Goal: Task Accomplishment & Management: Use online tool/utility

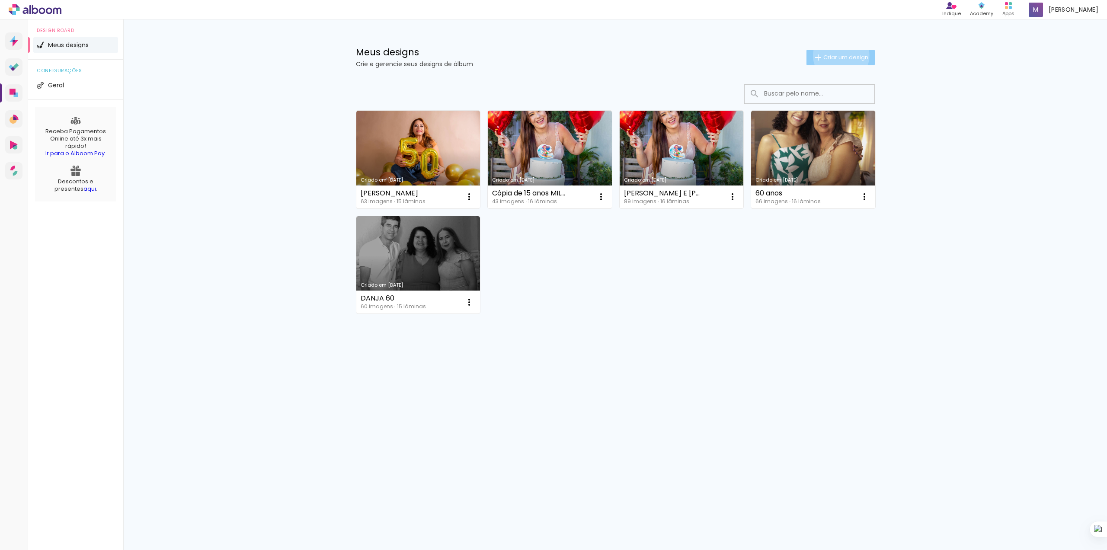
click at [839, 55] on span "Criar um design" at bounding box center [845, 57] width 45 height 6
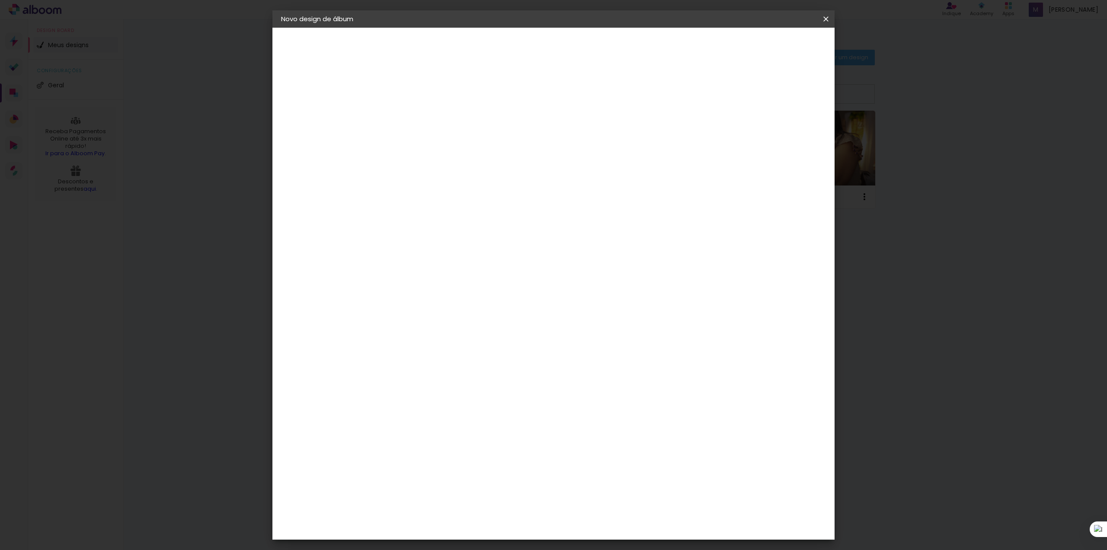
click at [0, 0] on iron-icon at bounding box center [0, 0] width 0 height 0
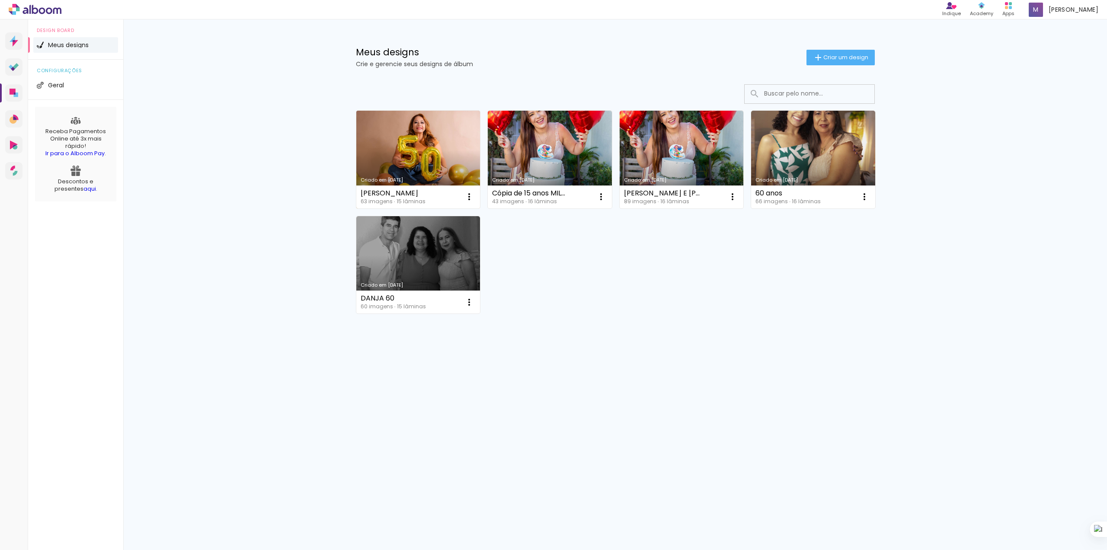
click at [400, 174] on link "Criado em [DATE]" at bounding box center [418, 160] width 124 height 98
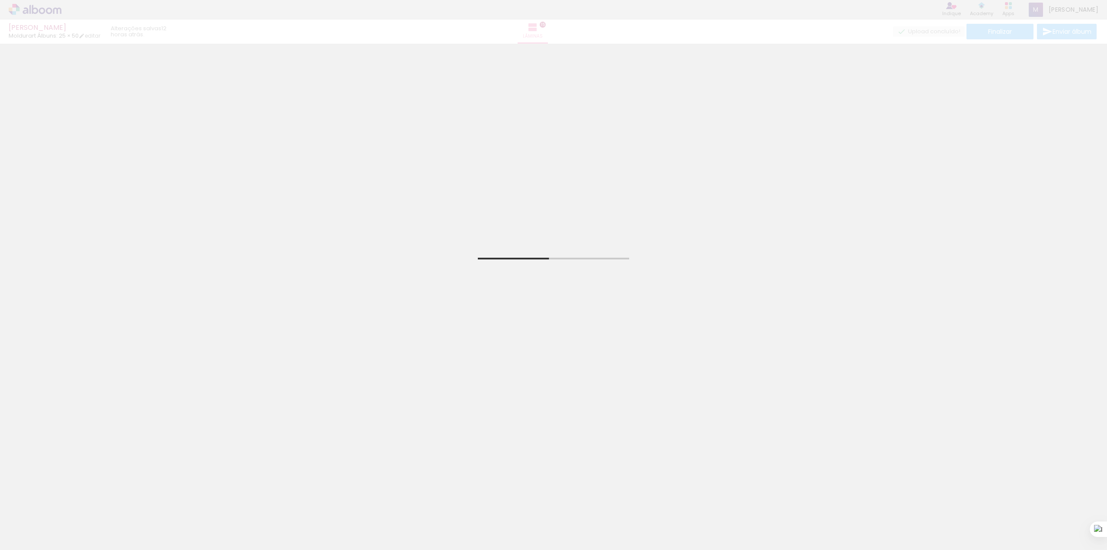
scroll to position [242, 0]
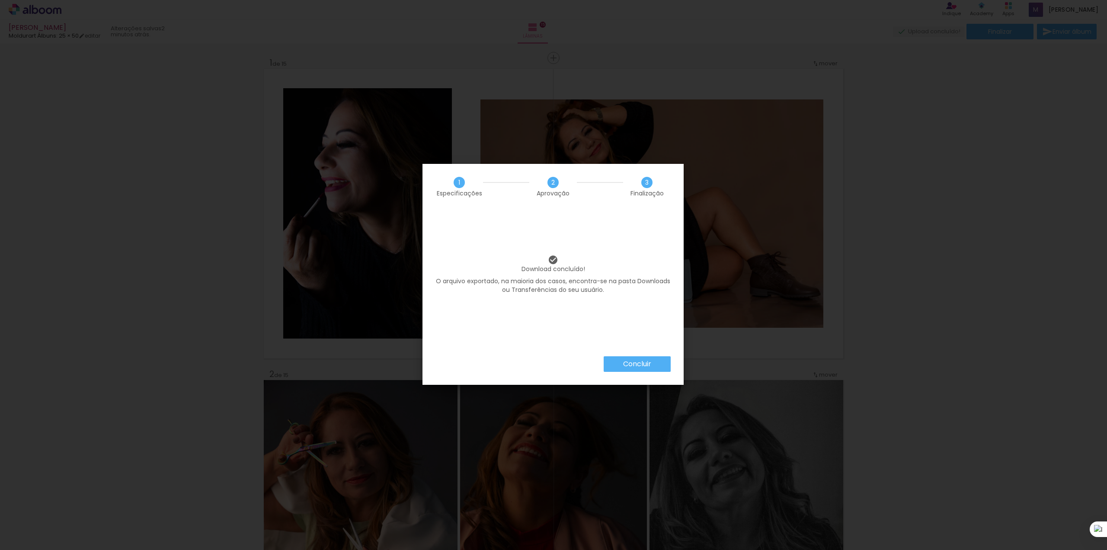
click at [0, 0] on slot "Concluir" at bounding box center [0, 0] width 0 height 0
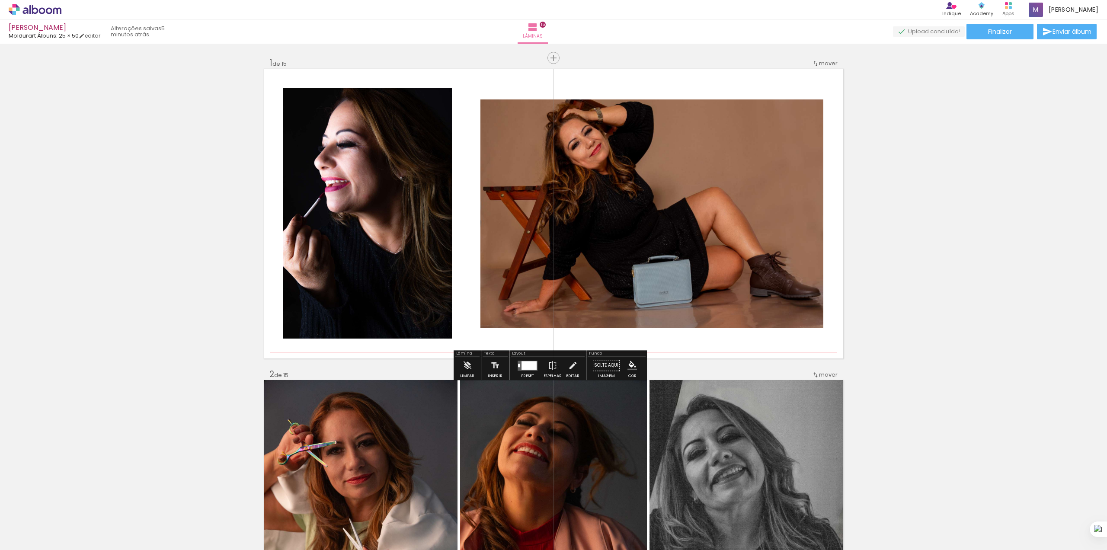
click at [327, 148] on quentale-photo at bounding box center [367, 213] width 169 height 250
click at [725, 190] on quentale-photo at bounding box center [651, 213] width 343 height 228
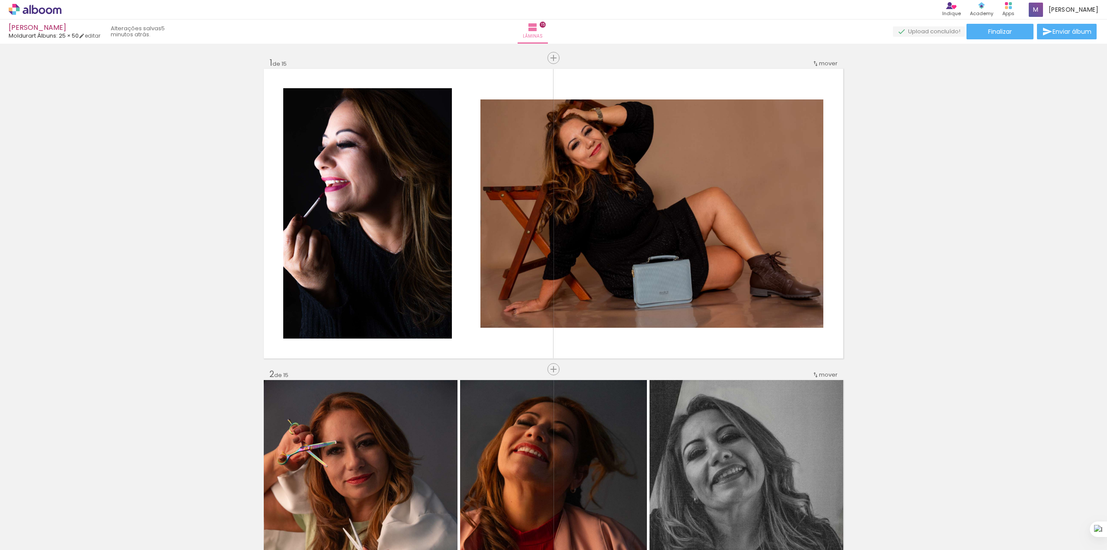
click at [106, 519] on div at bounding box center [86, 521] width 39 height 32
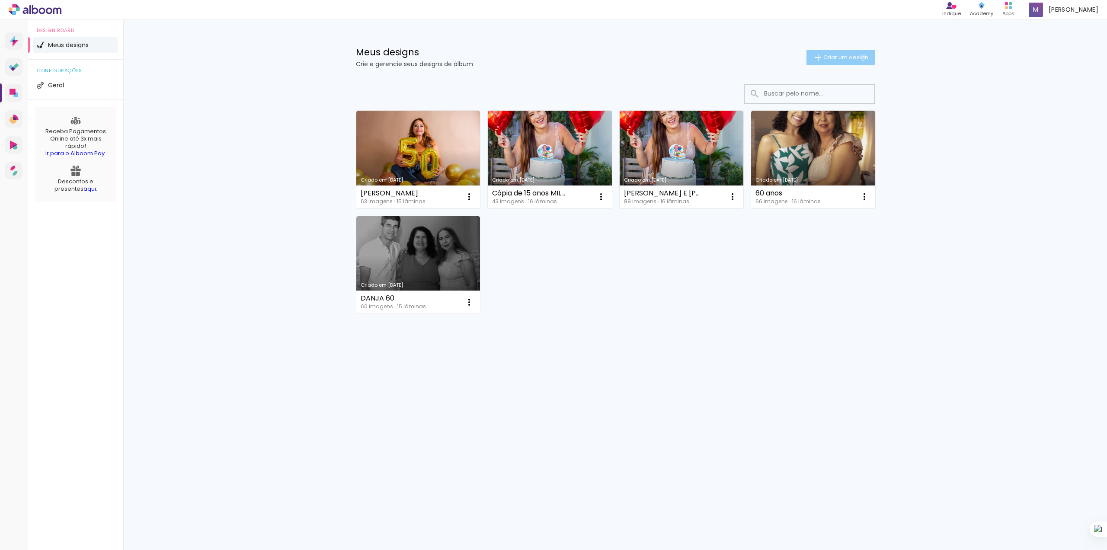
click at [861, 56] on span "Criar um design" at bounding box center [845, 57] width 45 height 6
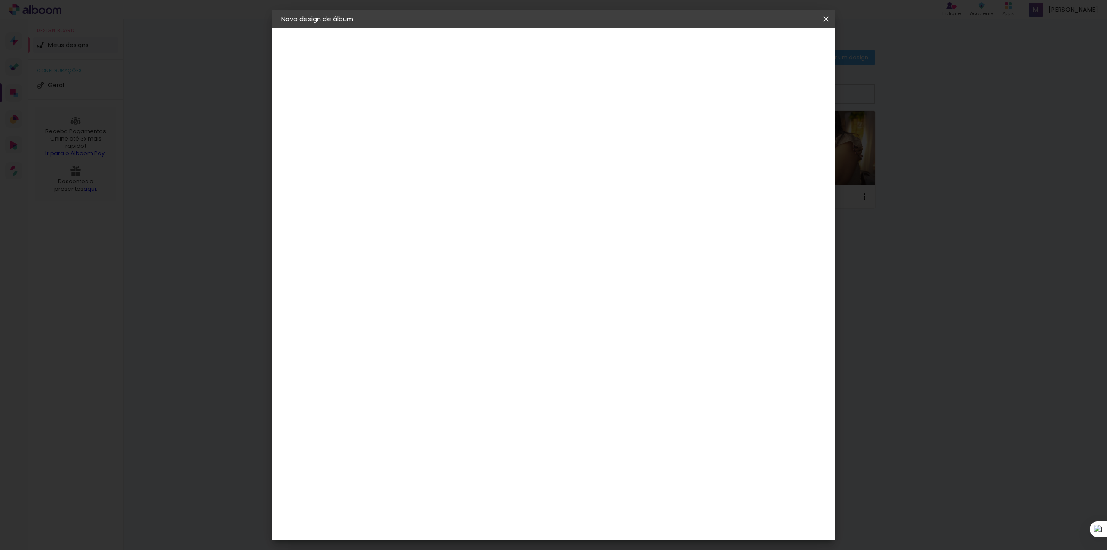
click at [422, 118] on input at bounding box center [422, 115] width 0 height 13
type input "[PERSON_NAME]"
type paper-input "[PERSON_NAME]"
click at [0, 0] on slot "Avançar" at bounding box center [0, 0] width 0 height 0
click at [481, 138] on input "Brasil" at bounding box center [441, 138] width 80 height 11
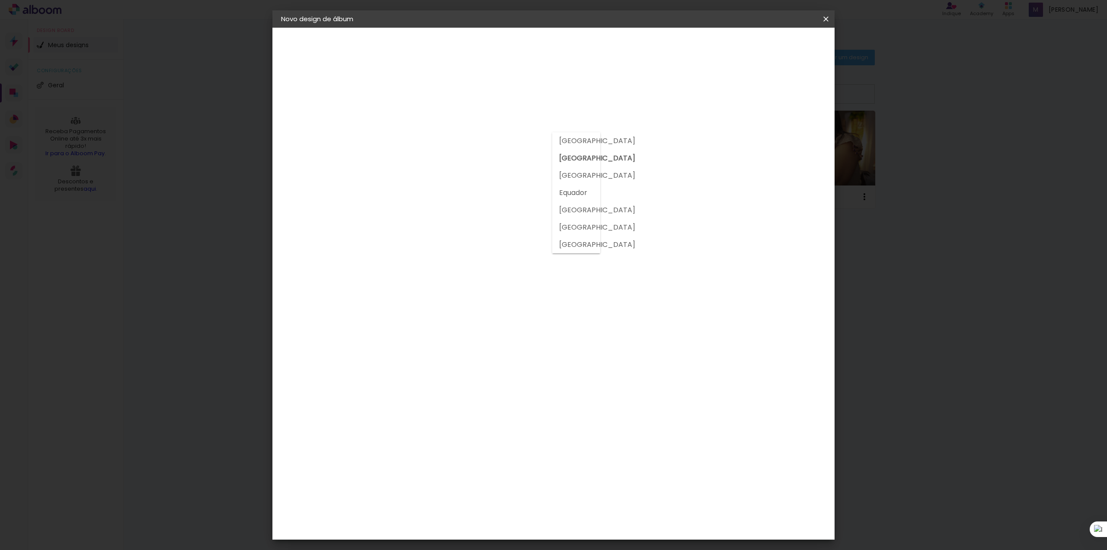
click at [476, 167] on input at bounding box center [444, 164] width 87 height 11
click at [475, 170] on div at bounding box center [444, 170] width 87 height 1
type input "MOL"
type paper-input "MOL"
click at [450, 192] on div "Moldurart Álbuns" at bounding box center [434, 197] width 34 height 14
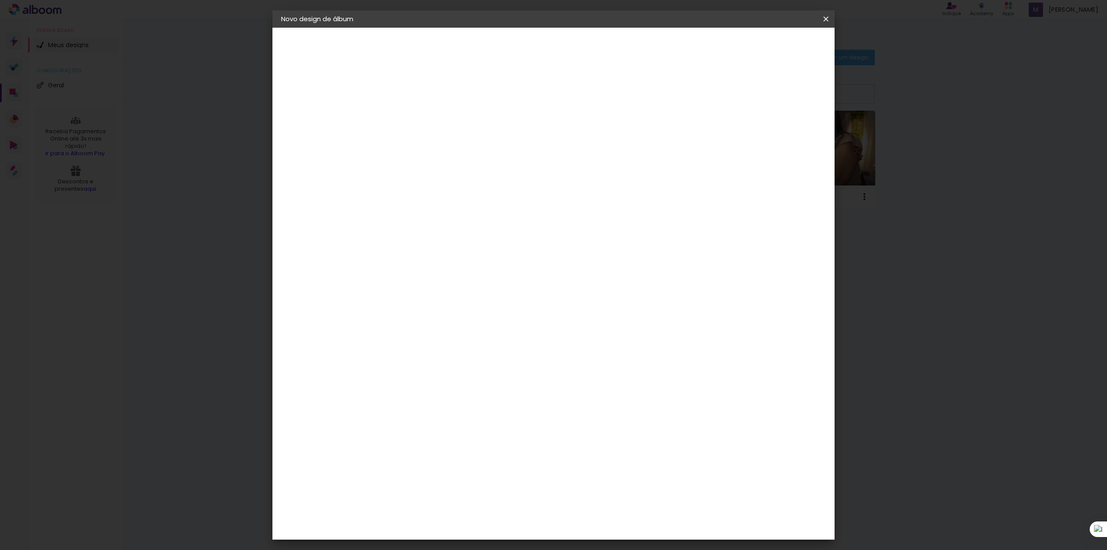
click at [450, 196] on div "Moldurart Álbuns" at bounding box center [434, 197] width 34 height 14
click at [450, 193] on div "Moldurart Álbuns" at bounding box center [434, 197] width 34 height 14
click at [450, 192] on div "Moldurart Álbuns" at bounding box center [434, 197] width 34 height 14
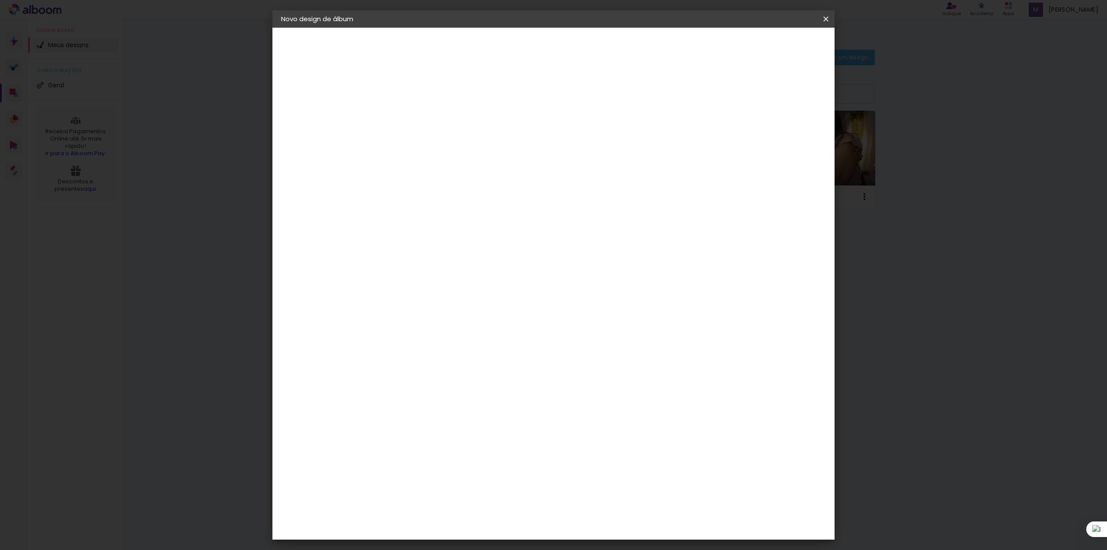
click at [414, 194] on paper-item "Moldurart Álbuns" at bounding box center [436, 197] width 76 height 22
click at [405, 192] on img at bounding box center [407, 197] width 10 height 10
click at [561, 128] on paper-item "Tamanho Livre" at bounding box center [522, 131] width 77 height 19
click at [561, 131] on paper-item "Tamanho Livre" at bounding box center [522, 131] width 77 height 19
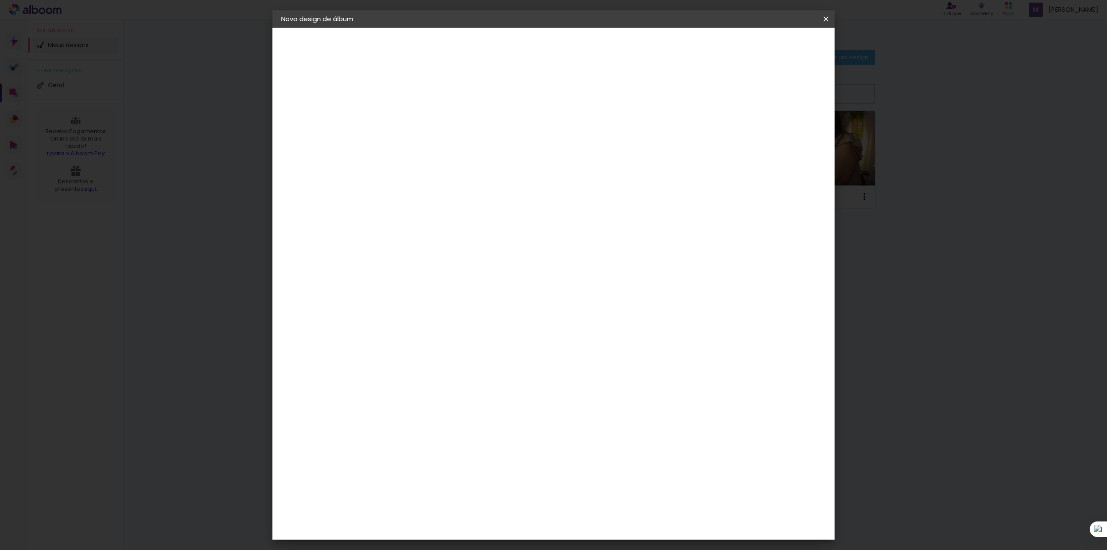
click at [561, 124] on paper-item "Tamanho Livre" at bounding box center [522, 131] width 77 height 19
click at [499, 129] on iron-icon at bounding box center [493, 131] width 10 height 10
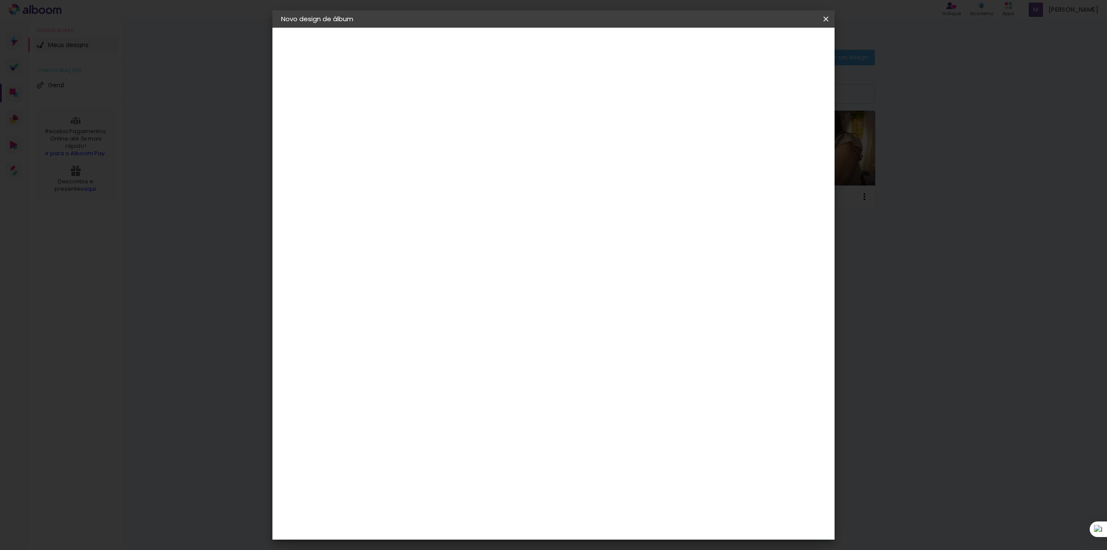
click at [450, 190] on div "Moldurart Álbuns" at bounding box center [434, 197] width 34 height 14
click at [561, 49] on paper-button "Avançar" at bounding box center [540, 45] width 42 height 15
click at [466, 145] on iron-icon at bounding box center [461, 150] width 10 height 10
click at [0, 0] on slot "Vincada" at bounding box center [0, 0] width 0 height 0
type input "Vincada"
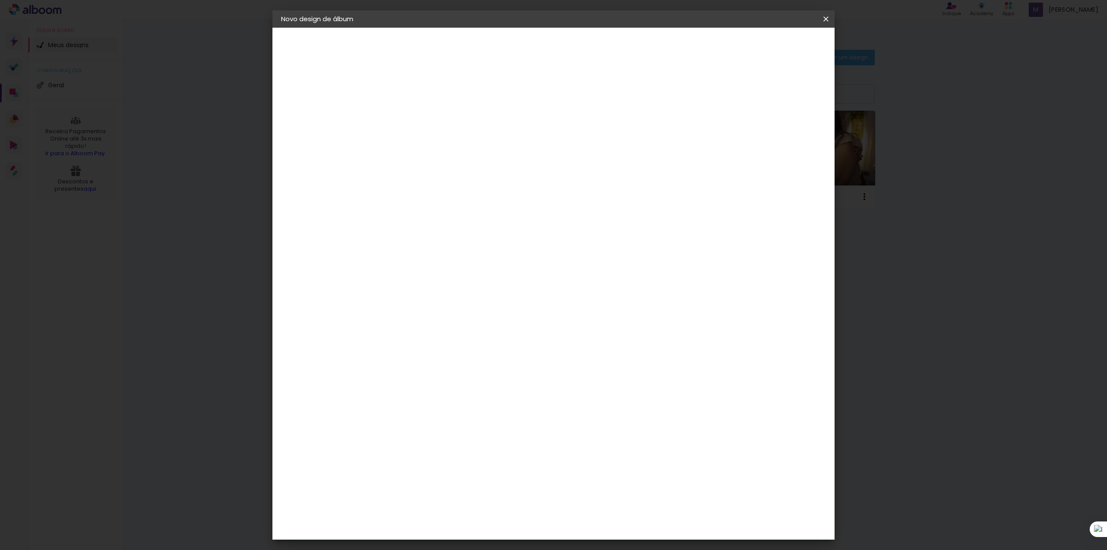
click at [481, 457] on span "25 × 50" at bounding box center [460, 468] width 40 height 23
click at [481, 480] on span "30 × 60" at bounding box center [460, 491] width 40 height 23
click at [0, 0] on slot "Avançar" at bounding box center [0, 0] width 0 height 0
click at [325, 125] on small "30.5 × 60.8 cm" at bounding box center [327, 126] width 38 height 5
click at [466, 145] on iron-icon at bounding box center [461, 150] width 10 height 10
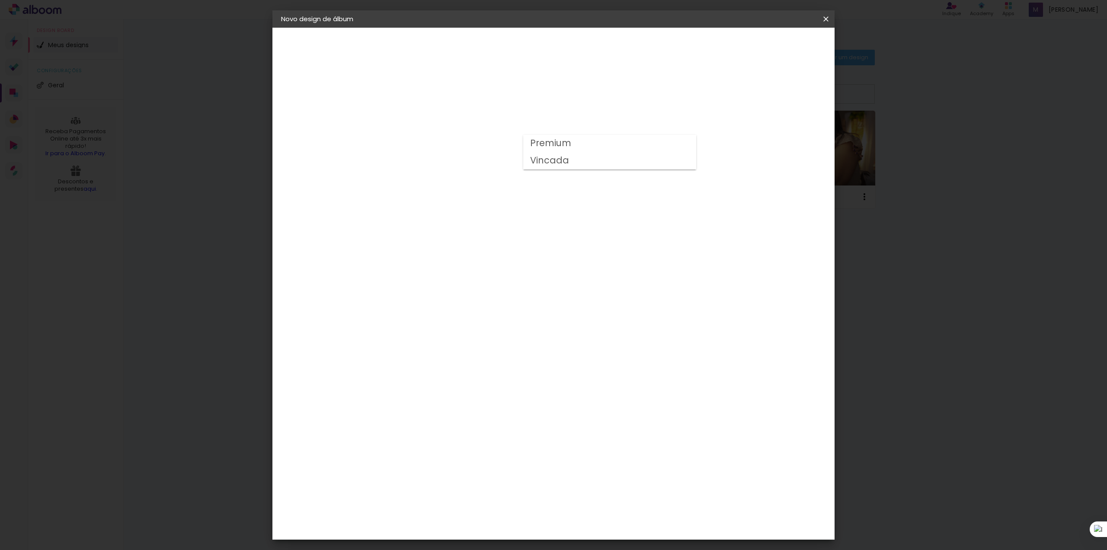
click at [623, 161] on paper-item "Vincada" at bounding box center [609, 160] width 173 height 17
type input "Vincada"
click at [481, 269] on span "25 × 60" at bounding box center [460, 280] width 40 height 23
click at [0, 0] on slot "Avançar" at bounding box center [0, 0] width 0 height 0
click at [769, 48] on span "Iniciar design" at bounding box center [749, 46] width 39 height 6
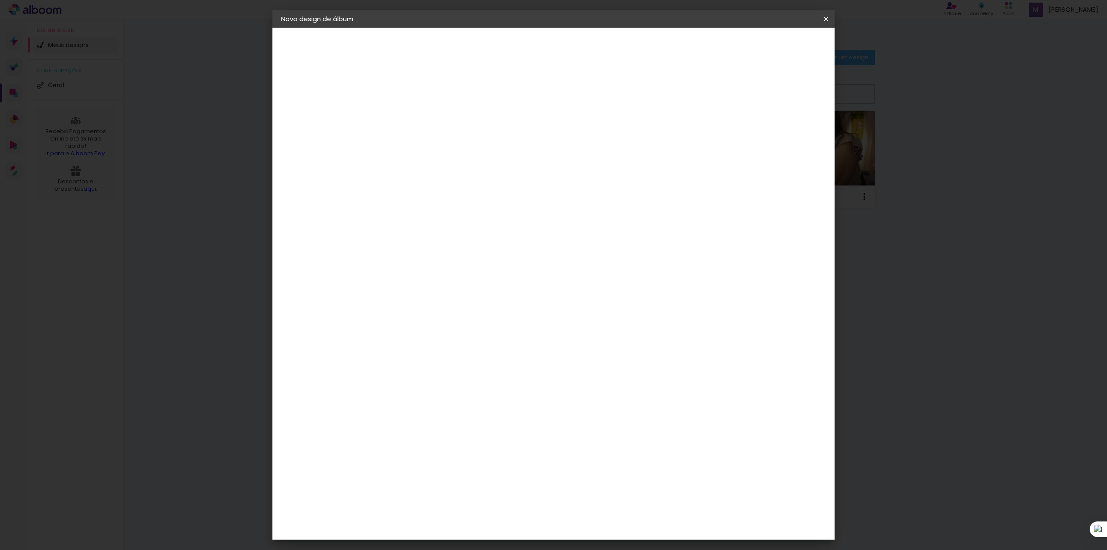
click at [769, 48] on span "Iniciar design" at bounding box center [749, 46] width 39 height 6
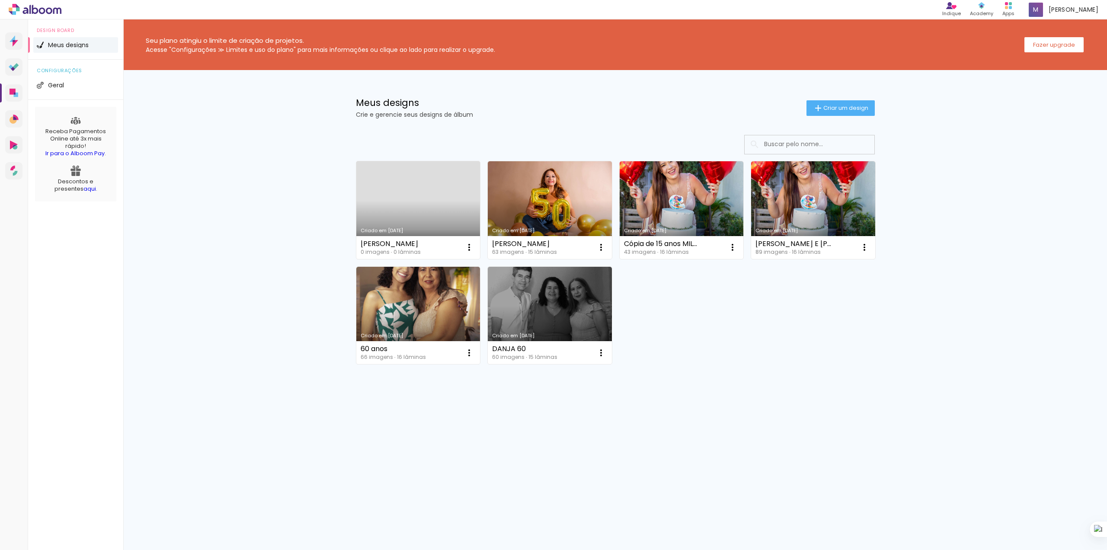
click at [420, 208] on link "Criado em [DATE]" at bounding box center [418, 210] width 124 height 98
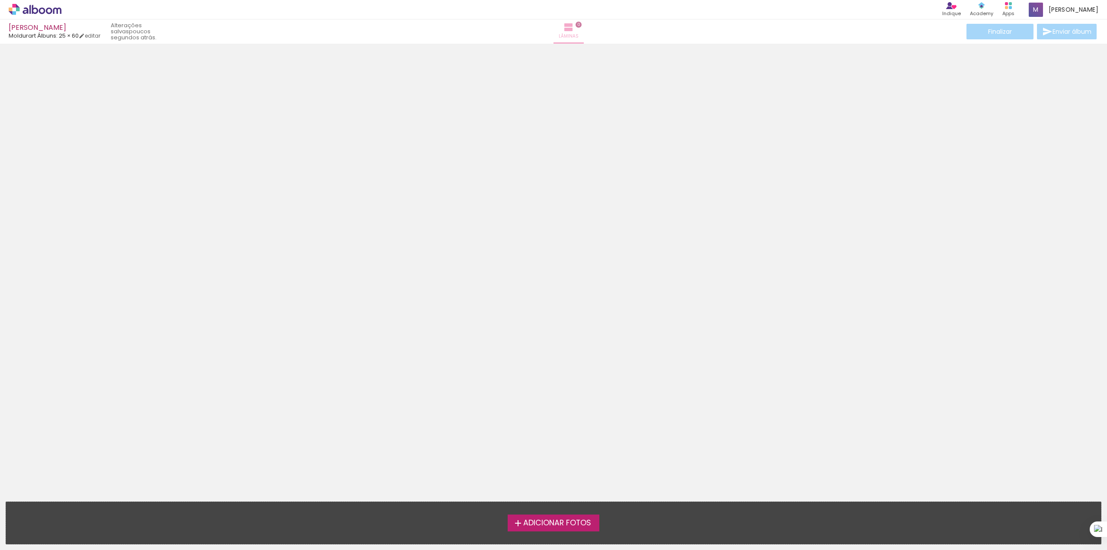
click at [554, 41] on paper-button "Lâminas 0" at bounding box center [568, 31] width 30 height 24
click at [551, 519] on span "Adicionar Fotos" at bounding box center [557, 523] width 68 height 8
click at [0, 0] on input "file" at bounding box center [0, 0] width 0 height 0
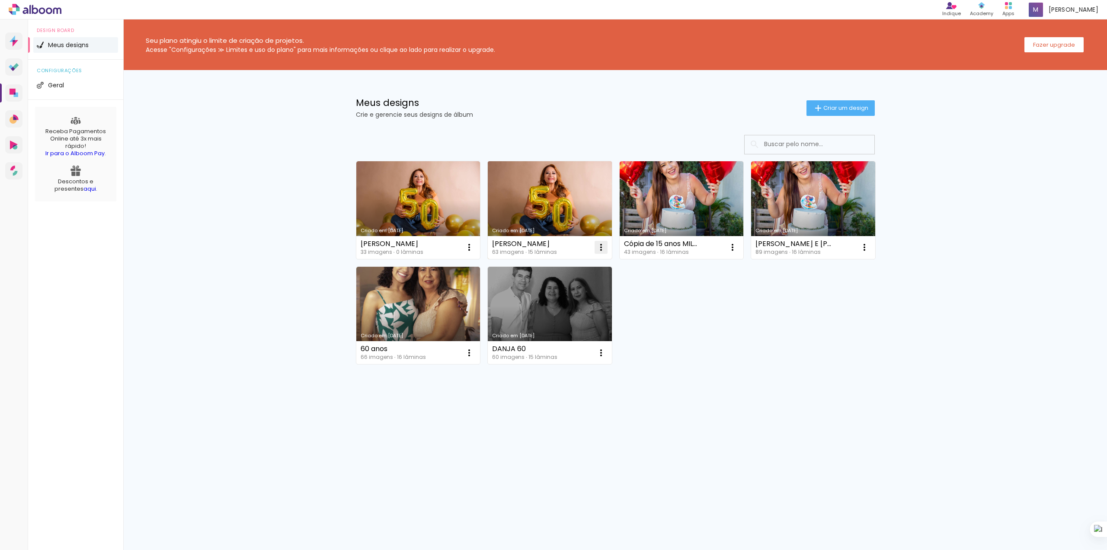
click at [474, 248] on iron-icon at bounding box center [469, 247] width 10 height 10
click at [563, 263] on paper-item "Abrir" at bounding box center [566, 267] width 86 height 17
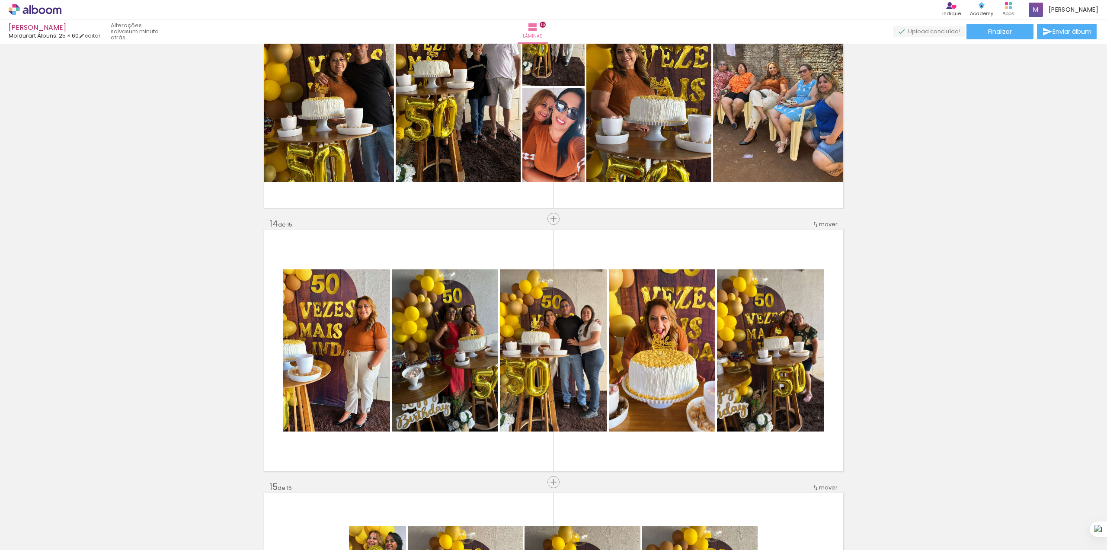
scroll to position [3217, 0]
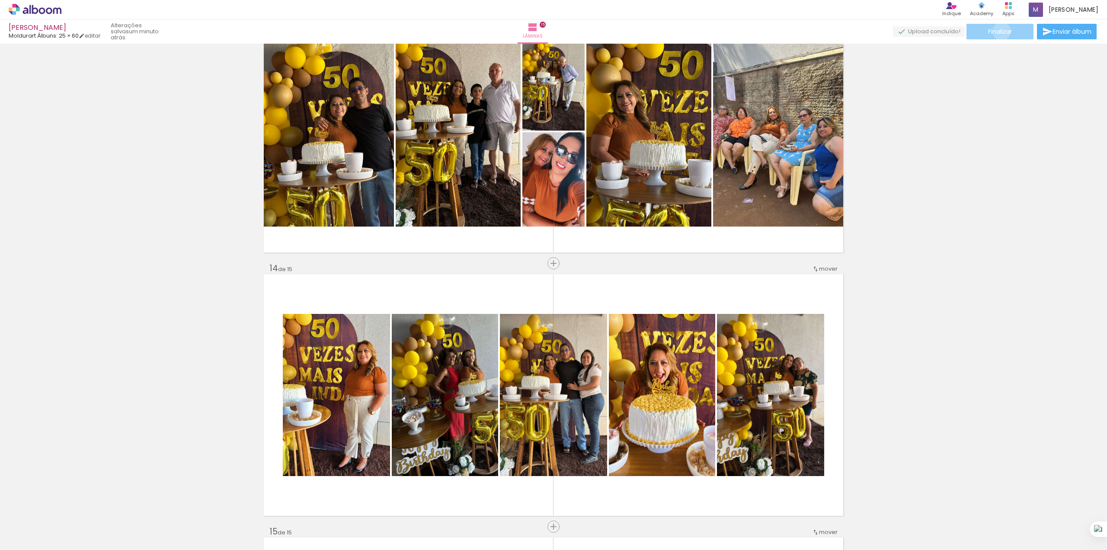
click at [998, 31] on span "Finalizar" at bounding box center [1000, 32] width 24 height 6
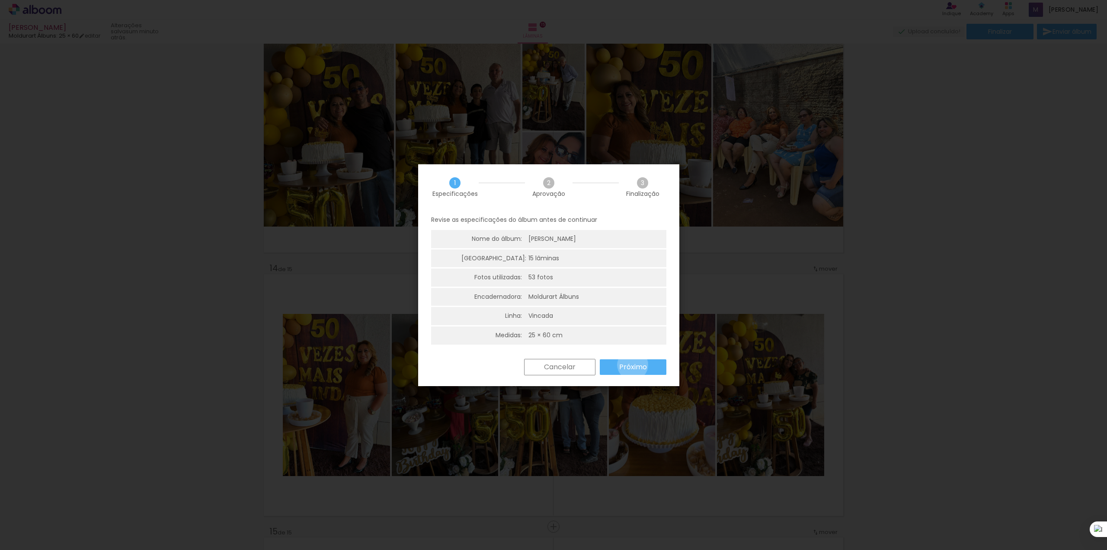
click at [0, 0] on slot "Próximo" at bounding box center [0, 0] width 0 height 0
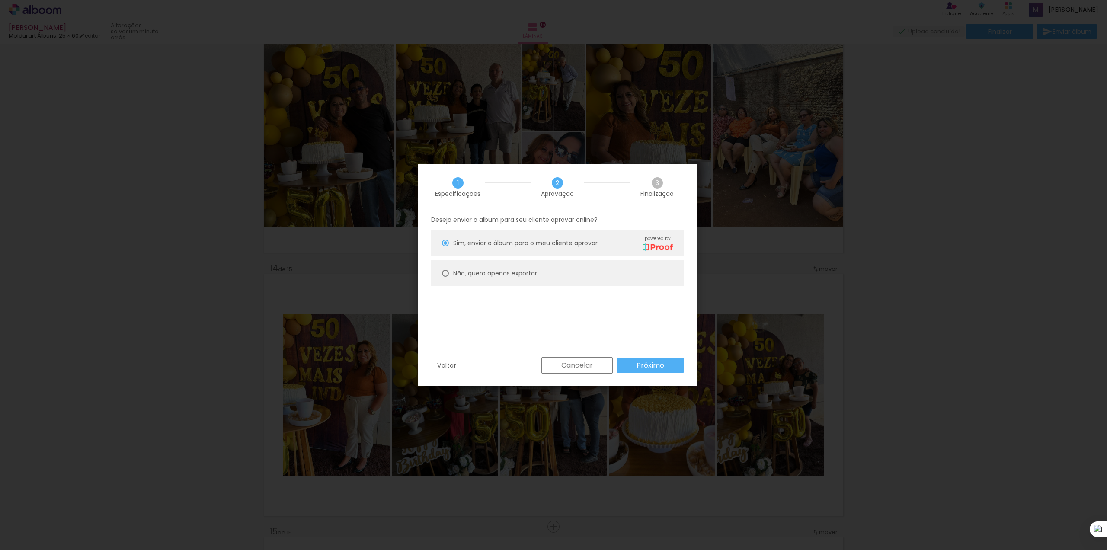
click at [0, 0] on slot "Não, quero apenas exportar" at bounding box center [0, 0] width 0 height 0
type paper-radio-button "on"
click at [0, 0] on slot "Próximo" at bounding box center [0, 0] width 0 height 0
type input "Alta, 300 DPI"
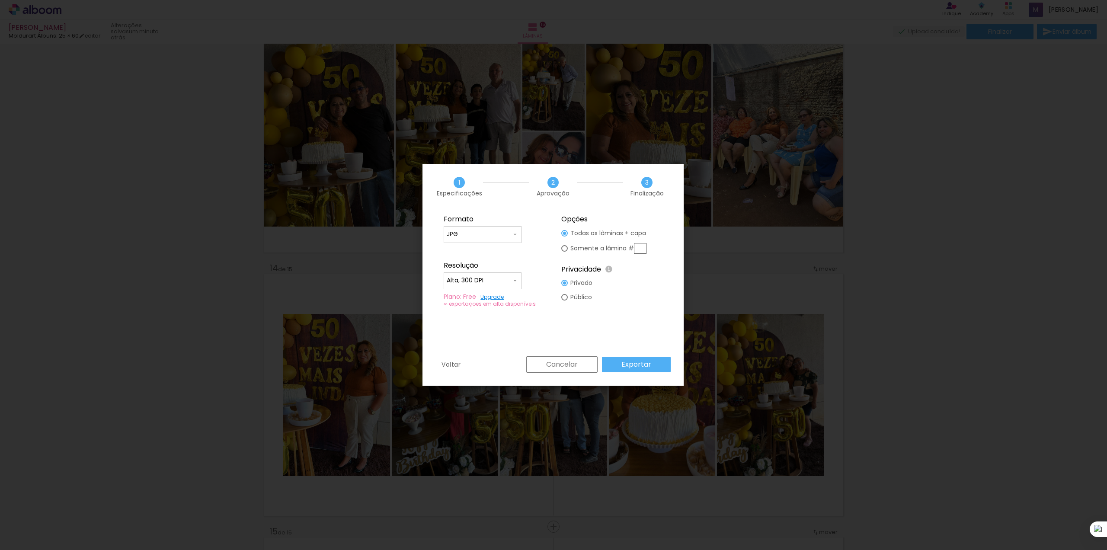
click at [0, 0] on slot "Exportar" at bounding box center [0, 0] width 0 height 0
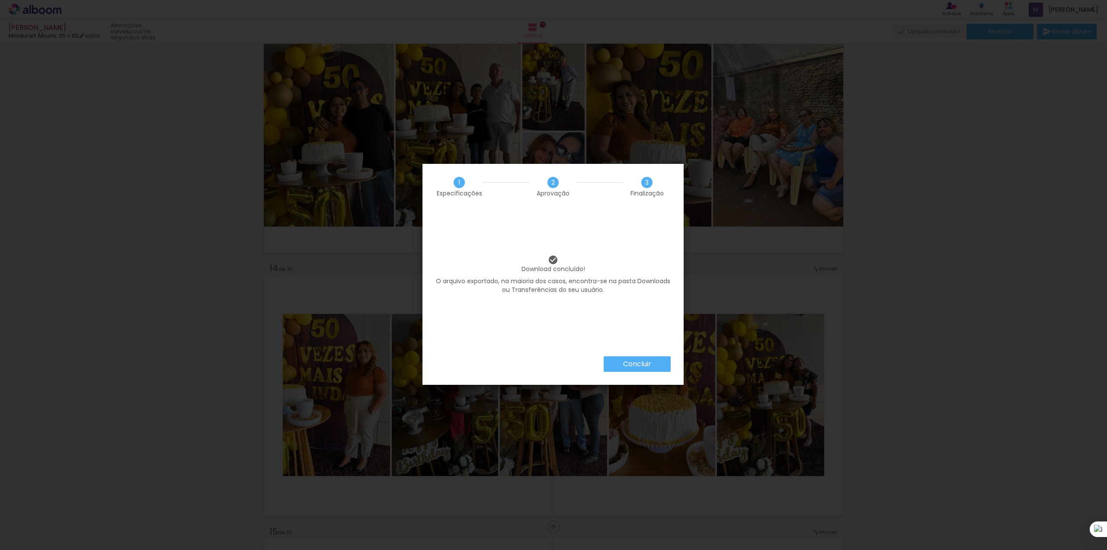
click at [0, 0] on slot "Concluir" at bounding box center [0, 0] width 0 height 0
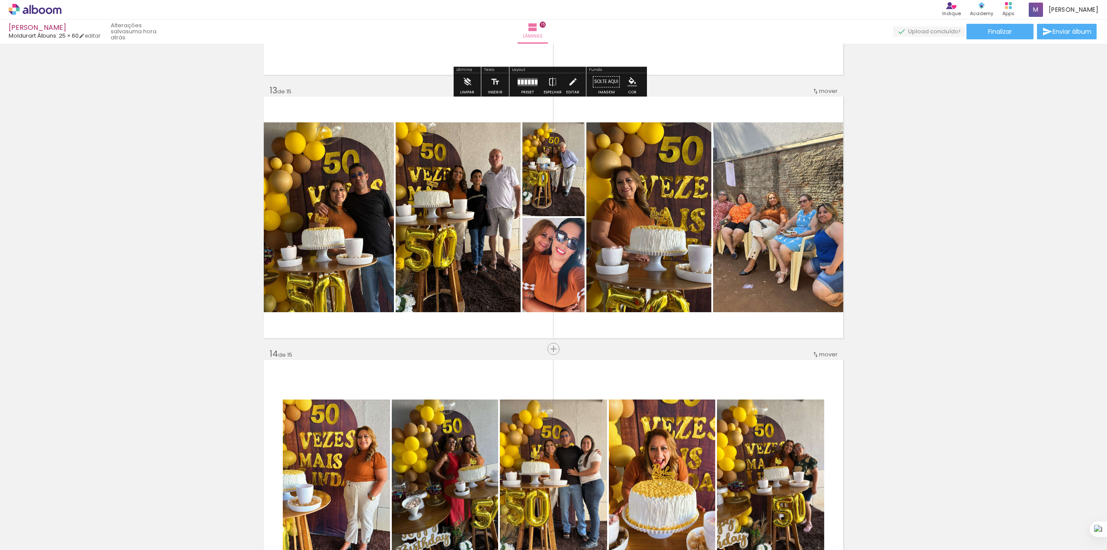
scroll to position [3044, 0]
